Goal: Transaction & Acquisition: Register for event/course

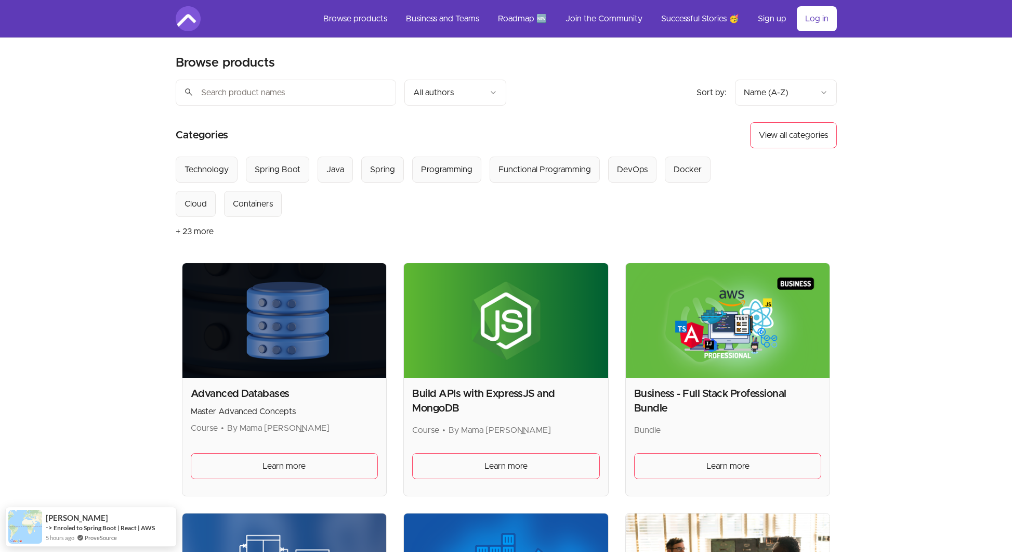
click at [269, 99] on input "search" at bounding box center [286, 93] width 220 height 26
type input "spring"
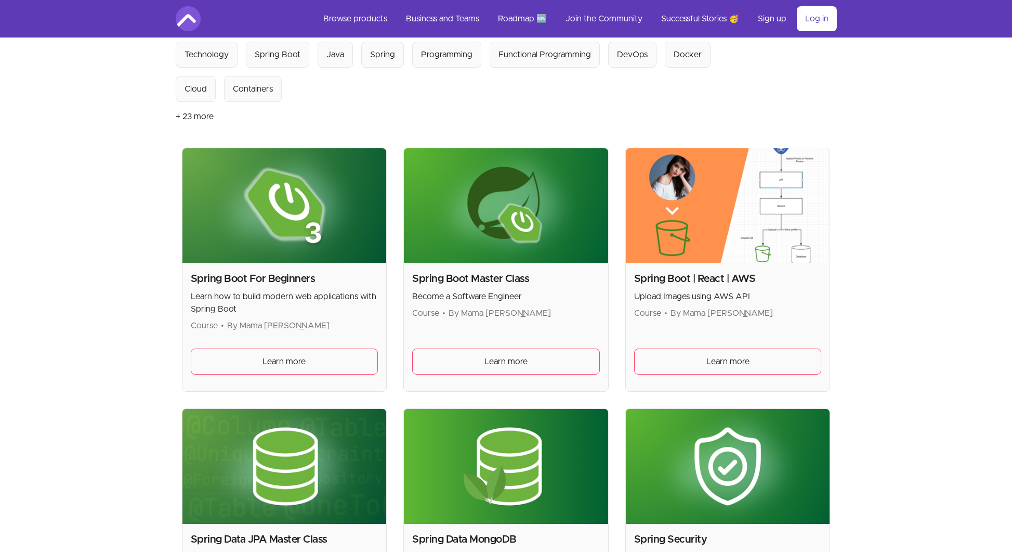
scroll to position [208, 0]
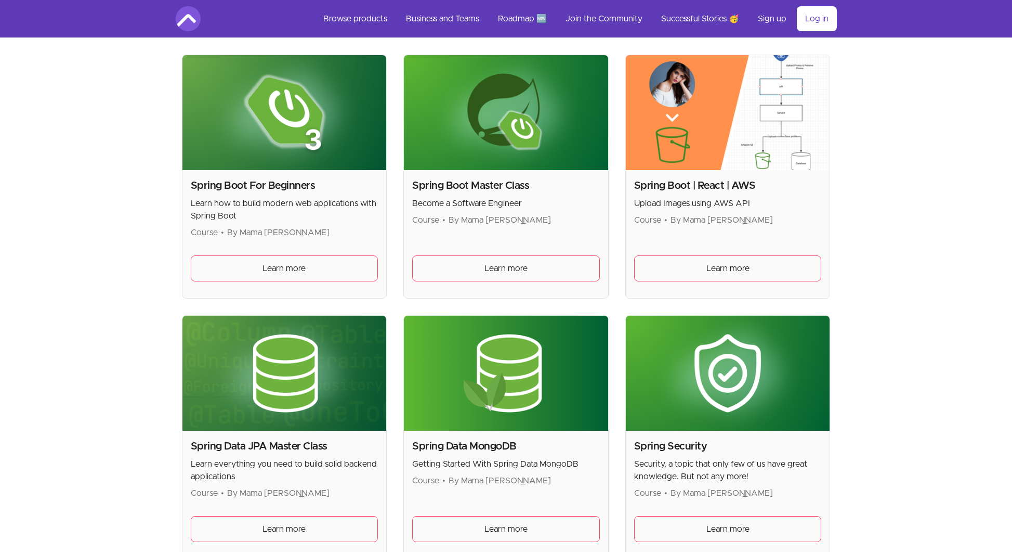
click at [244, 154] on img at bounding box center [285, 112] width 204 height 115
click at [246, 265] on link "Learn more" at bounding box center [285, 268] width 188 height 26
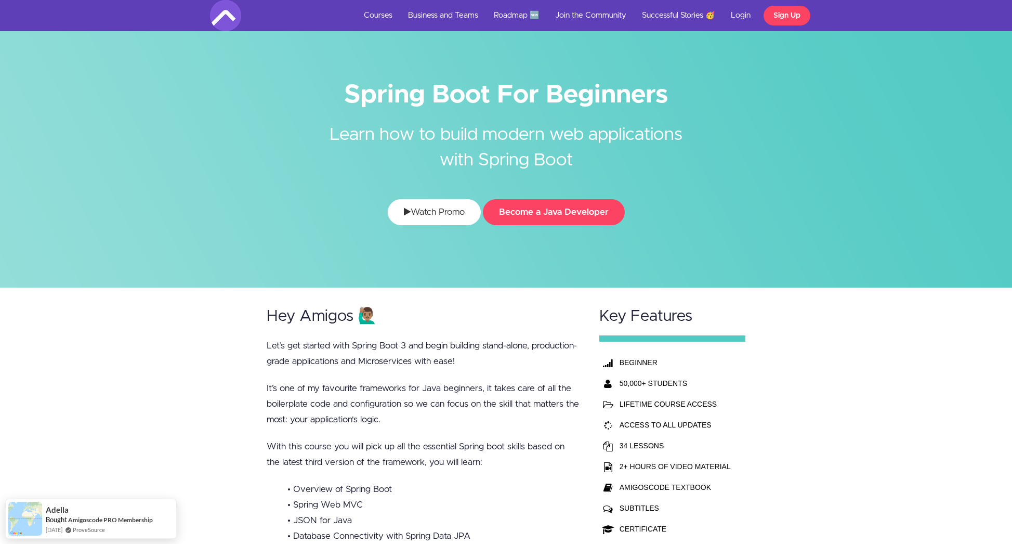
click at [466, 206] on link "Watch Promo" at bounding box center [434, 212] width 93 height 26
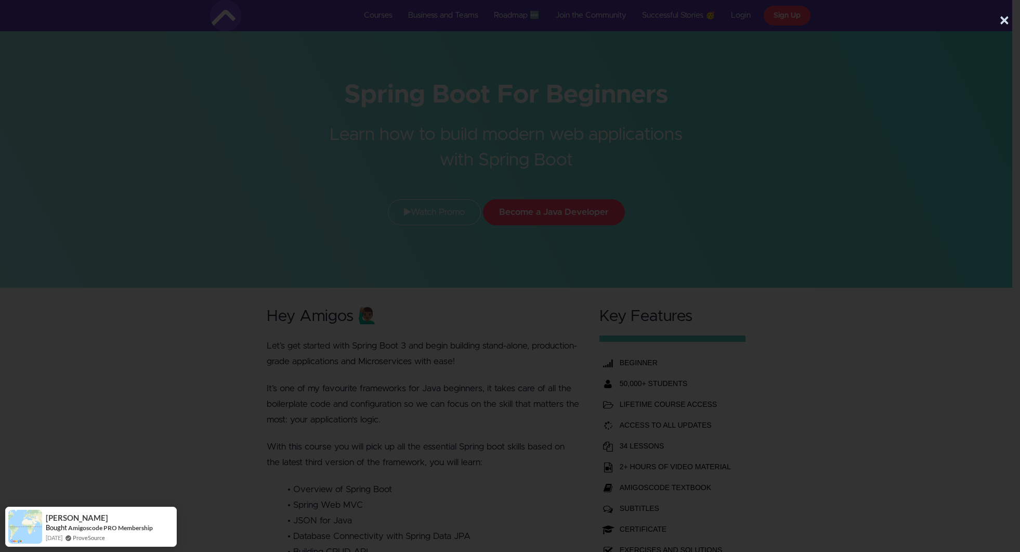
click at [917, 155] on div at bounding box center [506, 229] width 1012 height 371
click at [886, 322] on div at bounding box center [506, 229] width 1012 height 371
click at [1002, 15] on button "×" at bounding box center [1004, 20] width 10 height 21
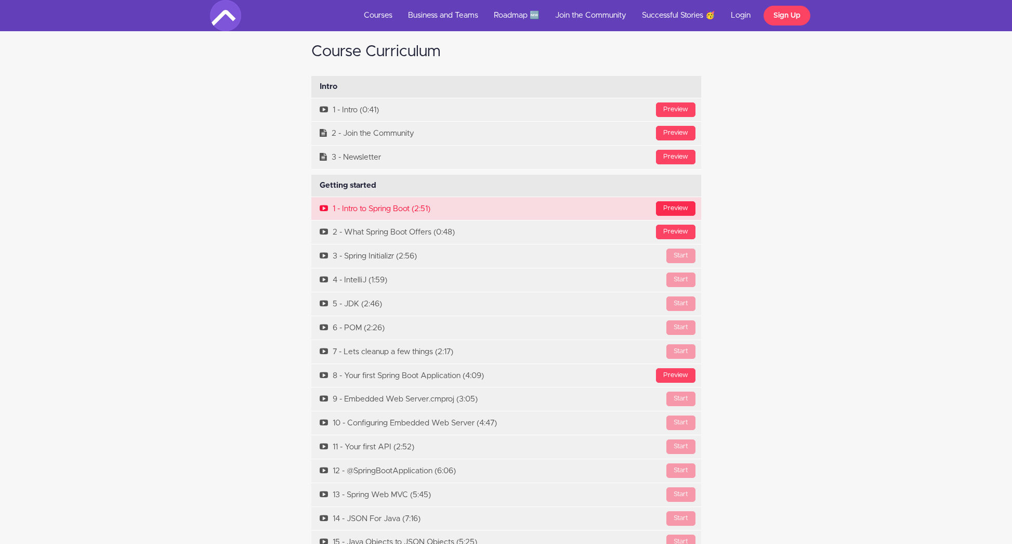
scroll to position [3536, 0]
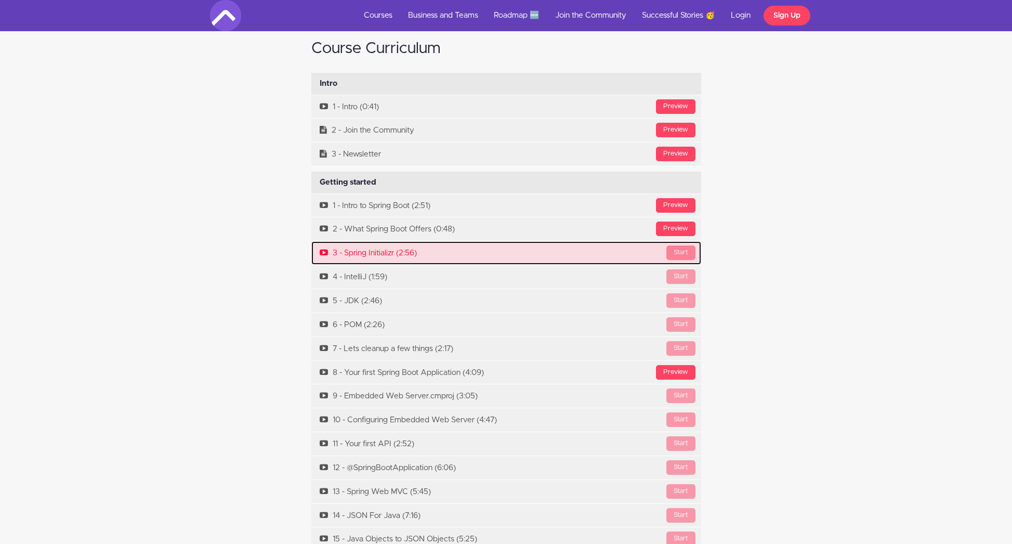
click at [681, 249] on div "Start" at bounding box center [681, 252] width 29 height 15
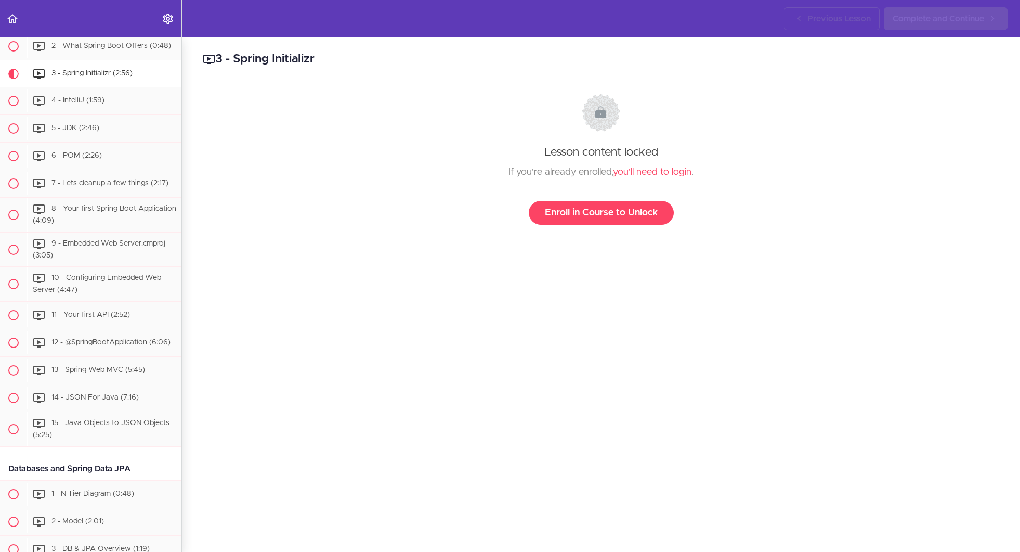
scroll to position [232, 0]
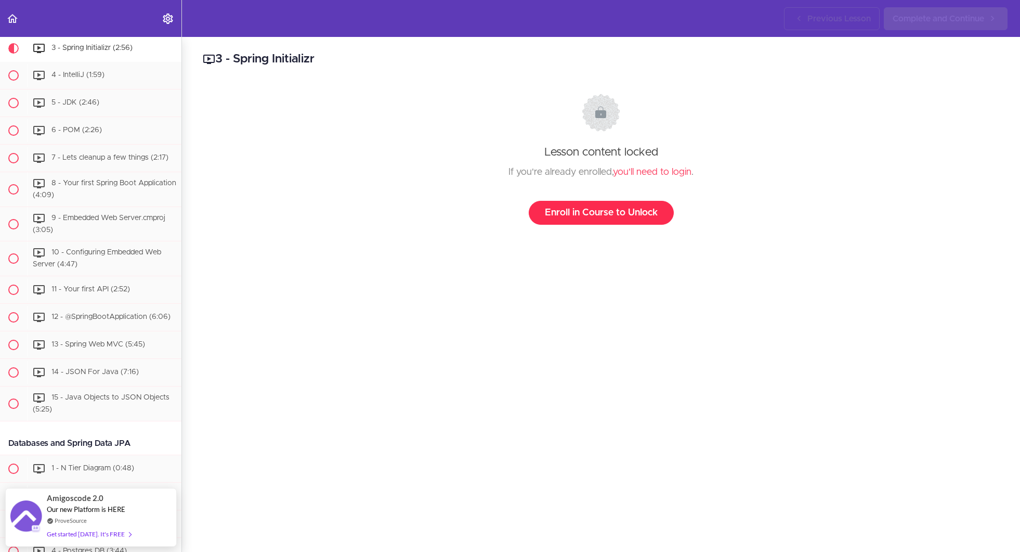
click at [596, 220] on link "Enroll in Course to Unlock" at bounding box center [601, 213] width 145 height 24
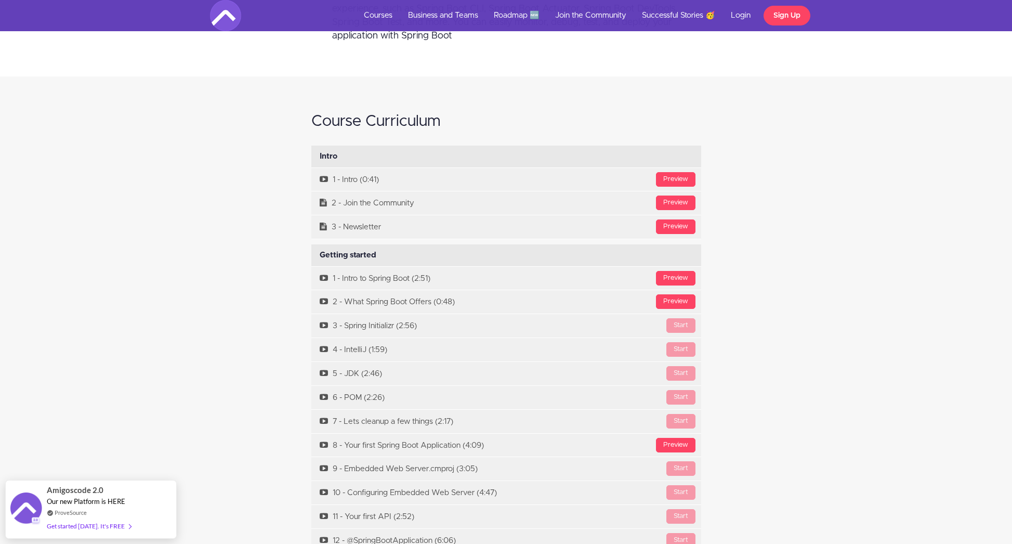
scroll to position [3328, 0]
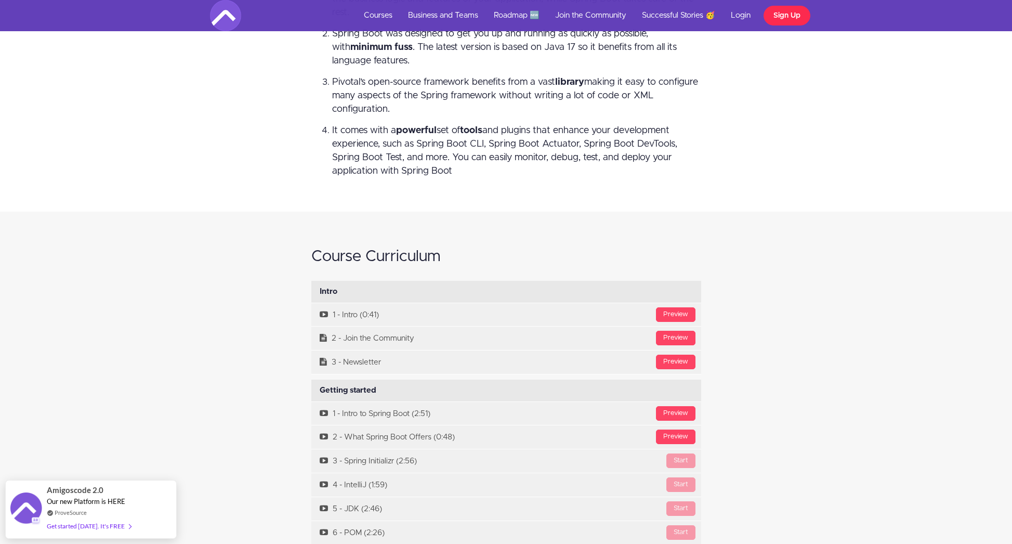
click at [781, 15] on link "Sign Up" at bounding box center [787, 16] width 47 height 20
